Goal: Use online tool/utility: Utilize a website feature to perform a specific function

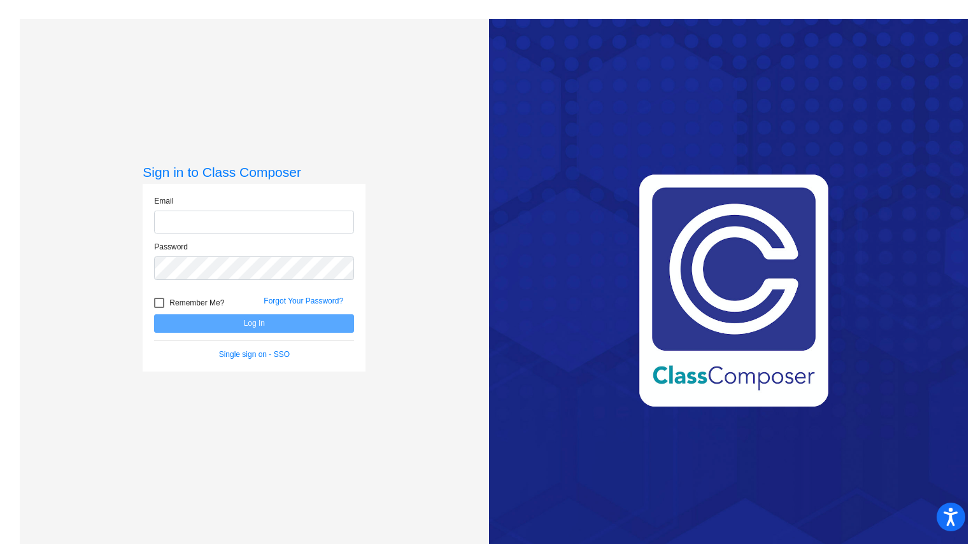
click at [193, 199] on div "Email" at bounding box center [254, 214] width 200 height 39
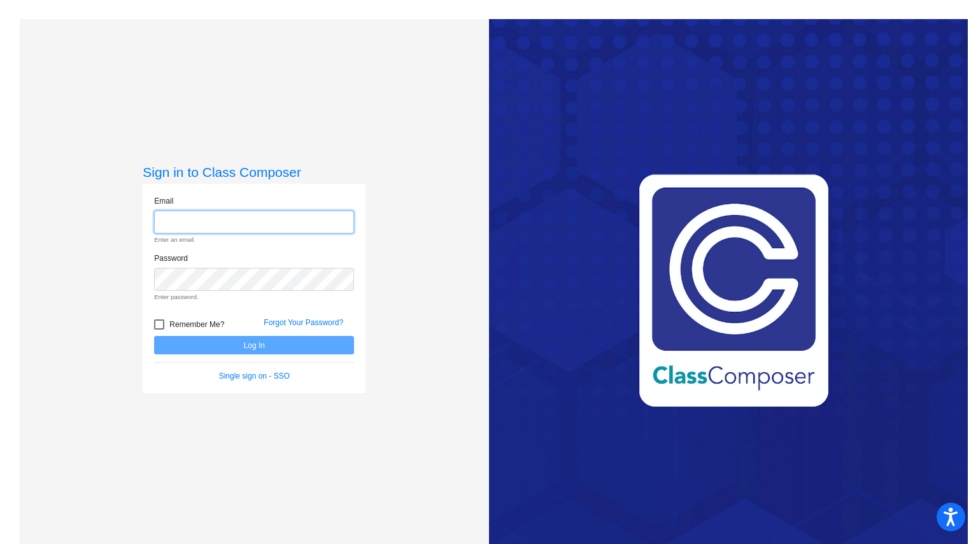
click at [195, 229] on input "email" at bounding box center [254, 223] width 200 height 24
type input "[EMAIL_ADDRESS][DOMAIN_NAME]"
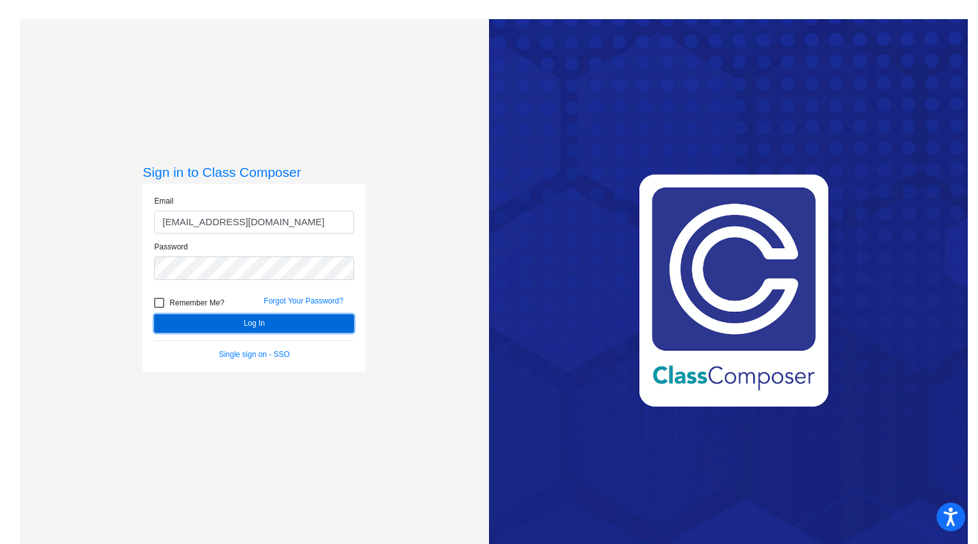
click at [289, 321] on button "Log In" at bounding box center [254, 323] width 200 height 18
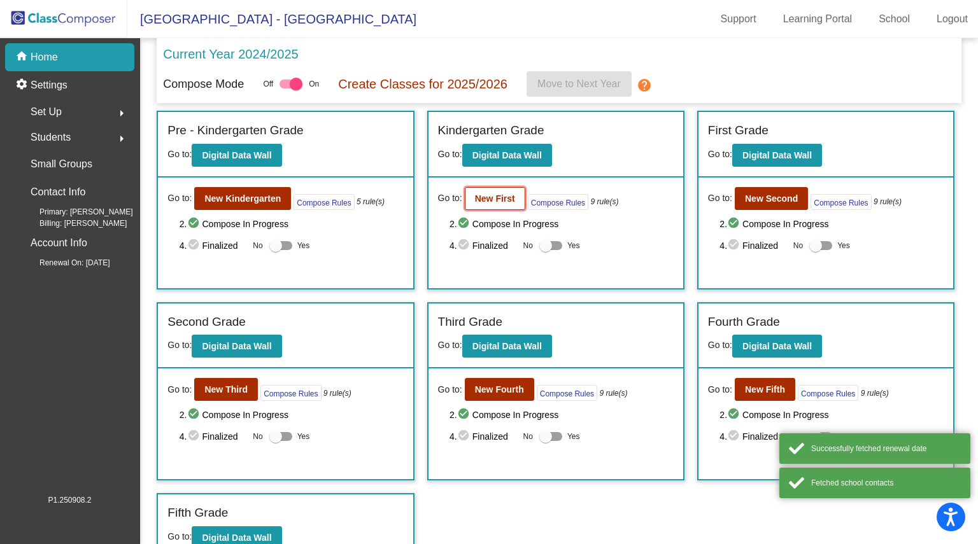
click at [490, 198] on b "New First" at bounding box center [495, 199] width 40 height 10
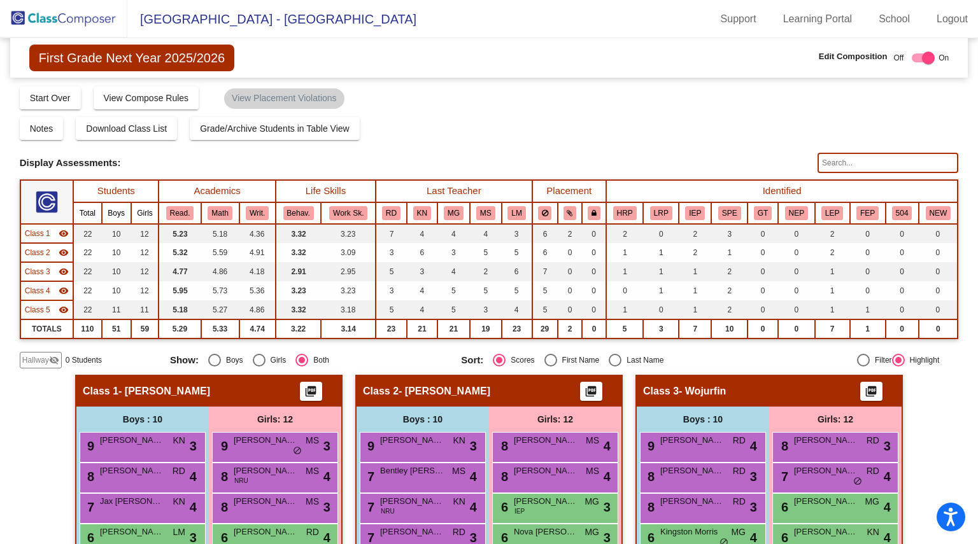
click at [85, 17] on img at bounding box center [63, 19] width 127 height 38
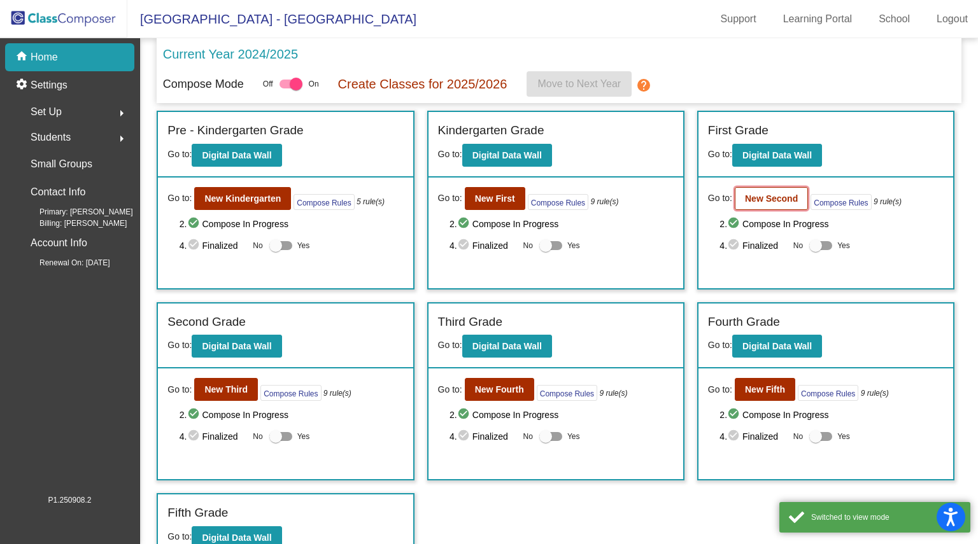
click at [765, 195] on b "New Second" at bounding box center [771, 199] width 53 height 10
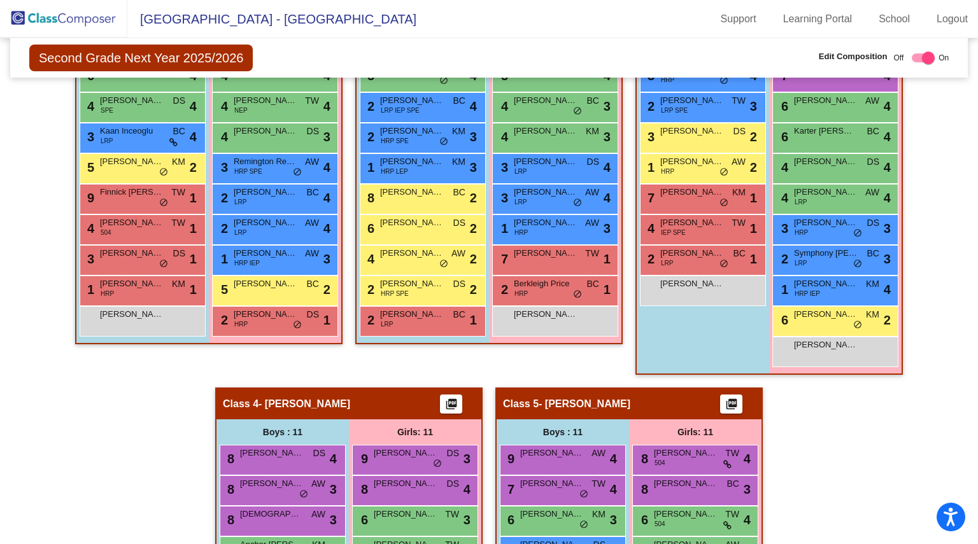
scroll to position [458, 0]
